Goal: Information Seeking & Learning: Find specific page/section

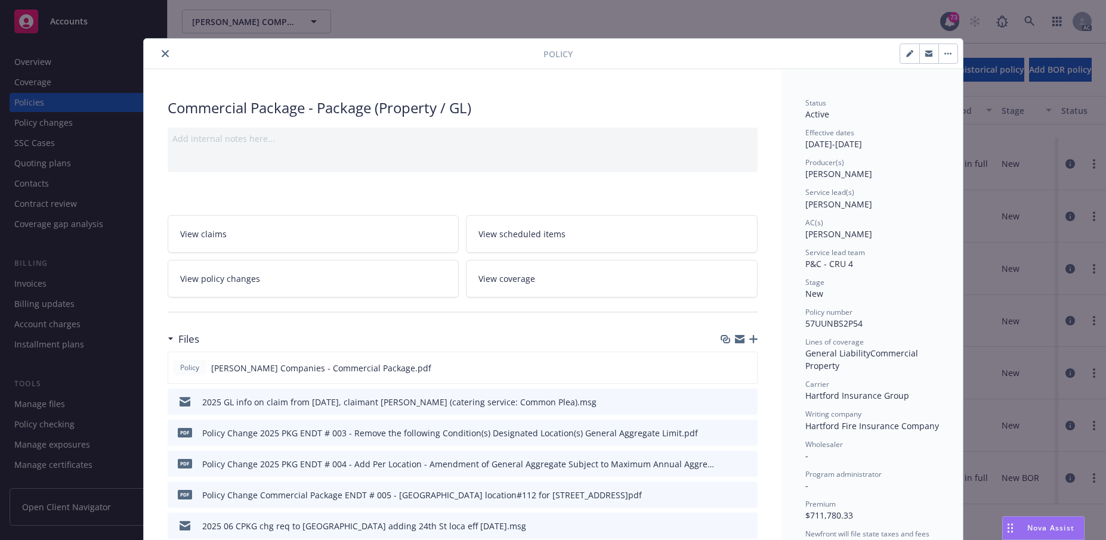
click at [169, 57] on icon "close" at bounding box center [165, 53] width 7 height 7
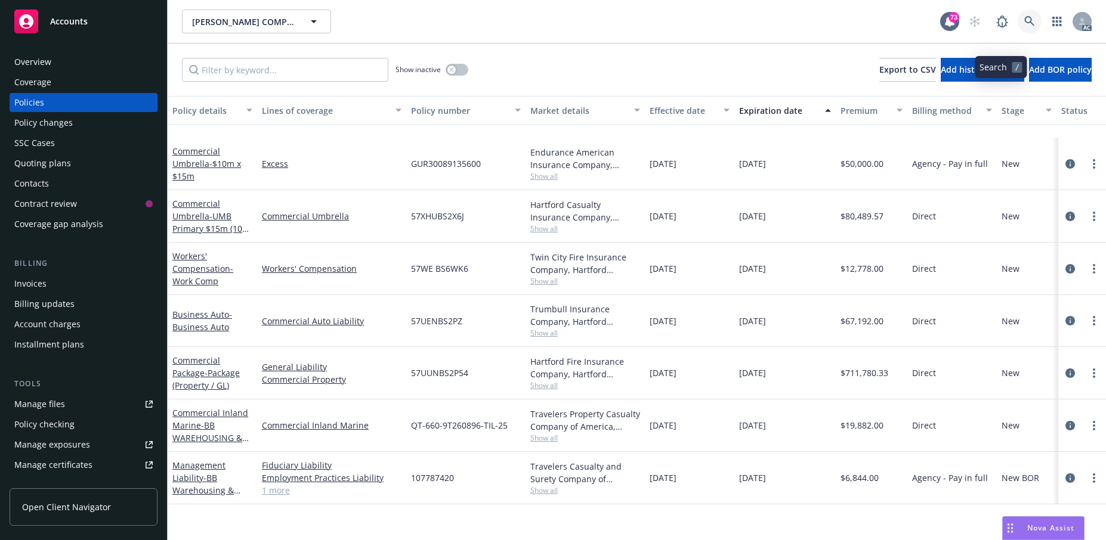
click at [1024, 26] on icon at bounding box center [1029, 21] width 10 height 10
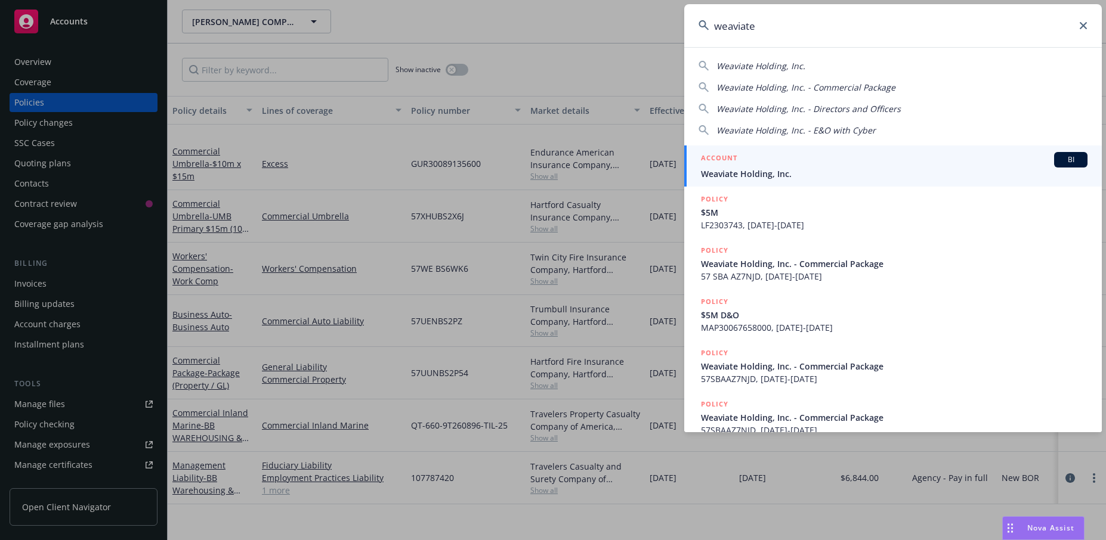
type input "weaviate"
click at [774, 166] on div "ACCOUNT BI" at bounding box center [894, 160] width 387 height 16
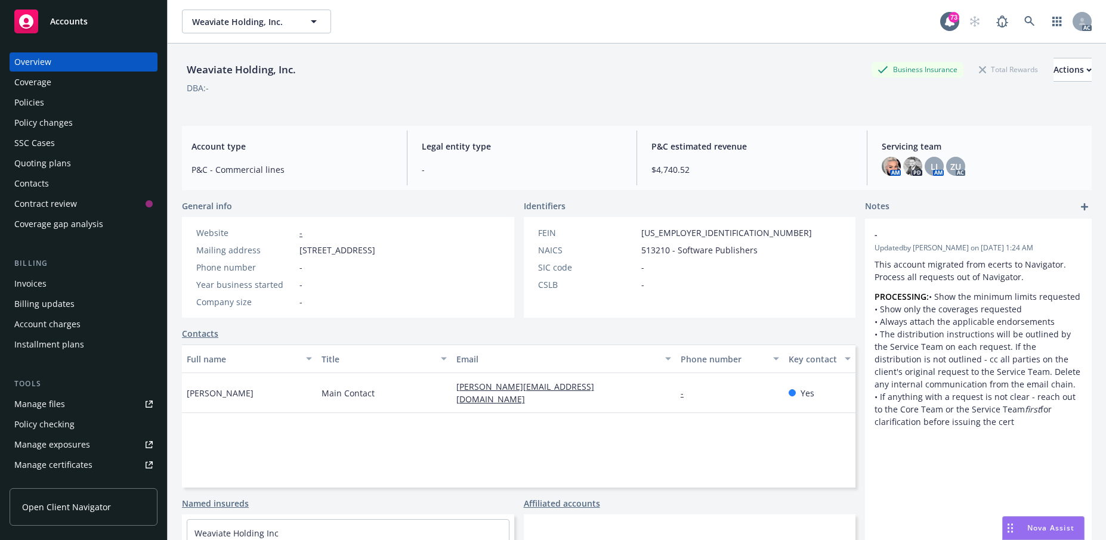
click at [28, 112] on div "Policies" at bounding box center [29, 102] width 30 height 19
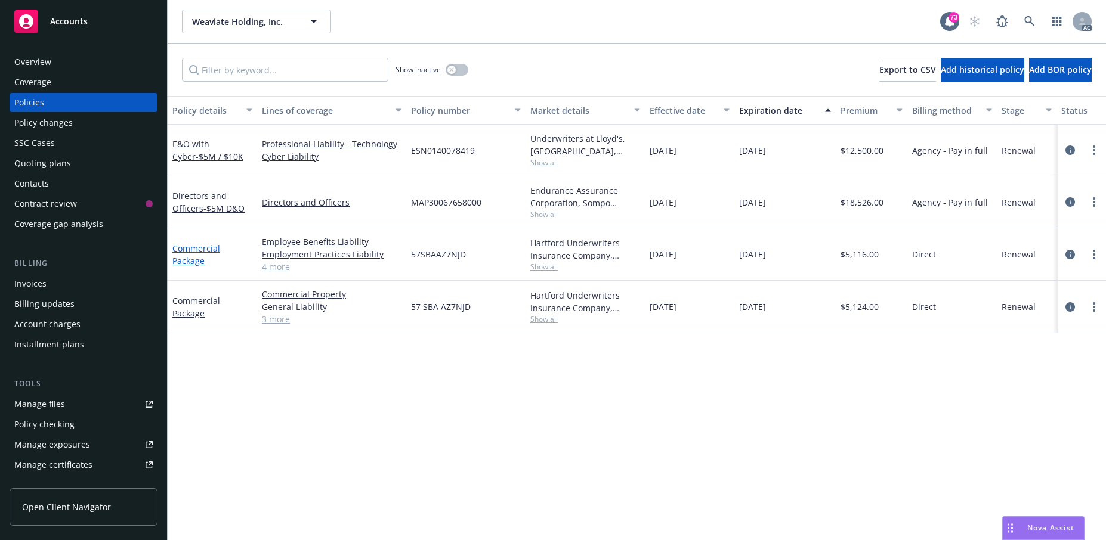
click at [189, 267] on link "Commercial Package" at bounding box center [196, 255] width 48 height 24
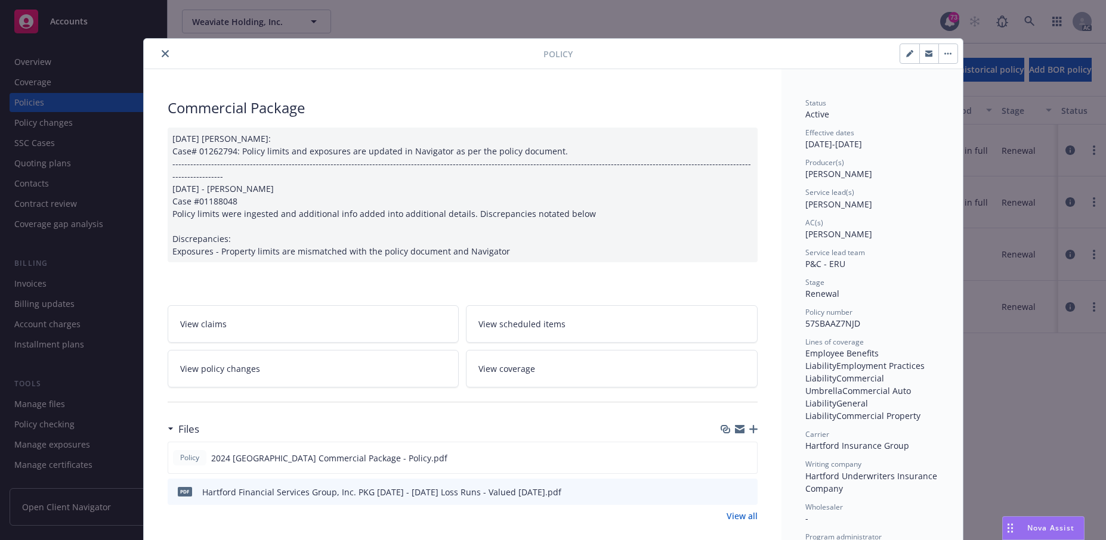
click at [169, 57] on icon "close" at bounding box center [165, 53] width 7 height 7
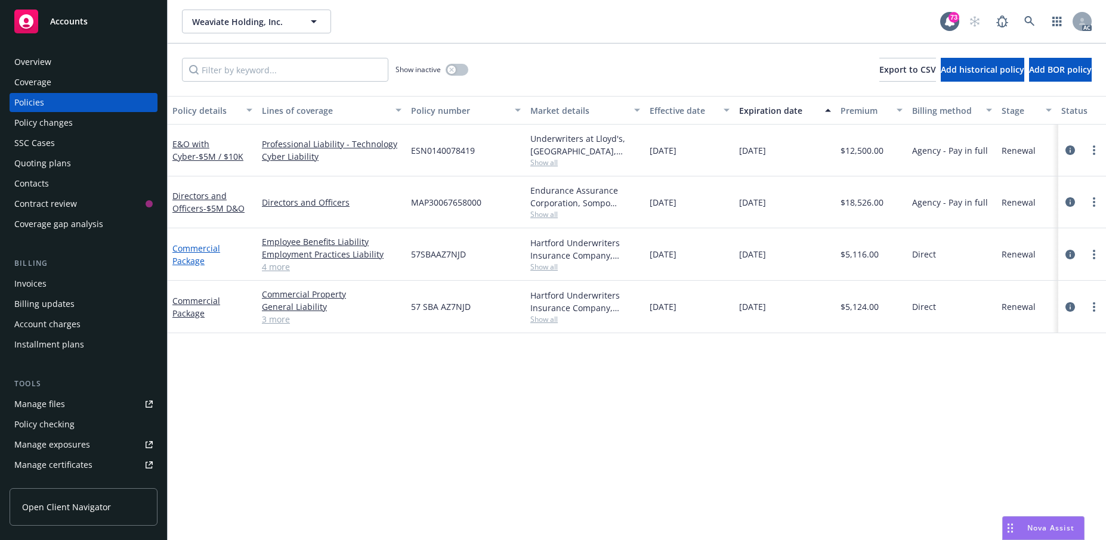
click at [197, 267] on link "Commercial Package" at bounding box center [196, 255] width 48 height 24
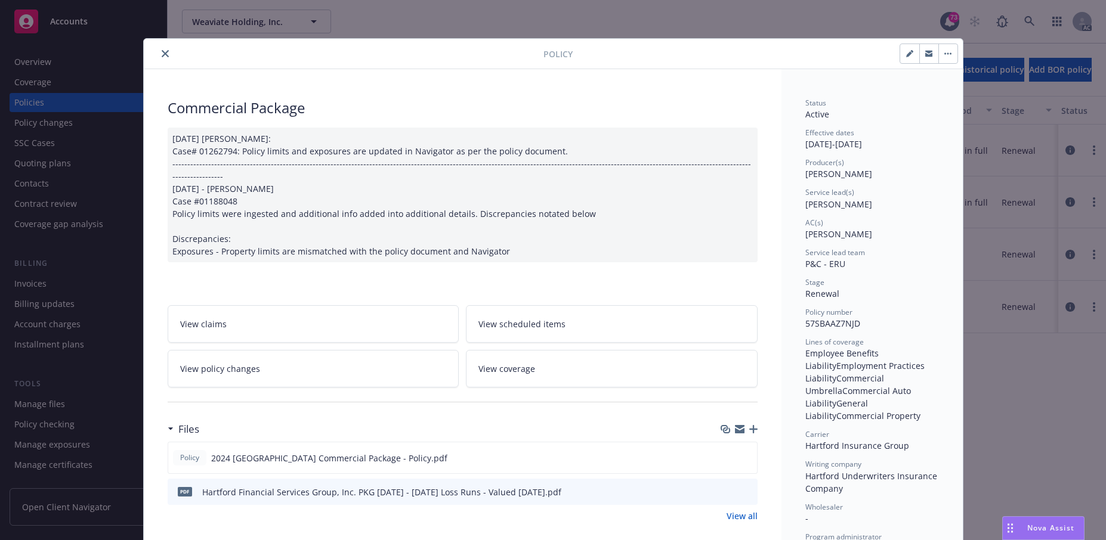
scroll to position [36, 0]
